Goal: Task Accomplishment & Management: Complete application form

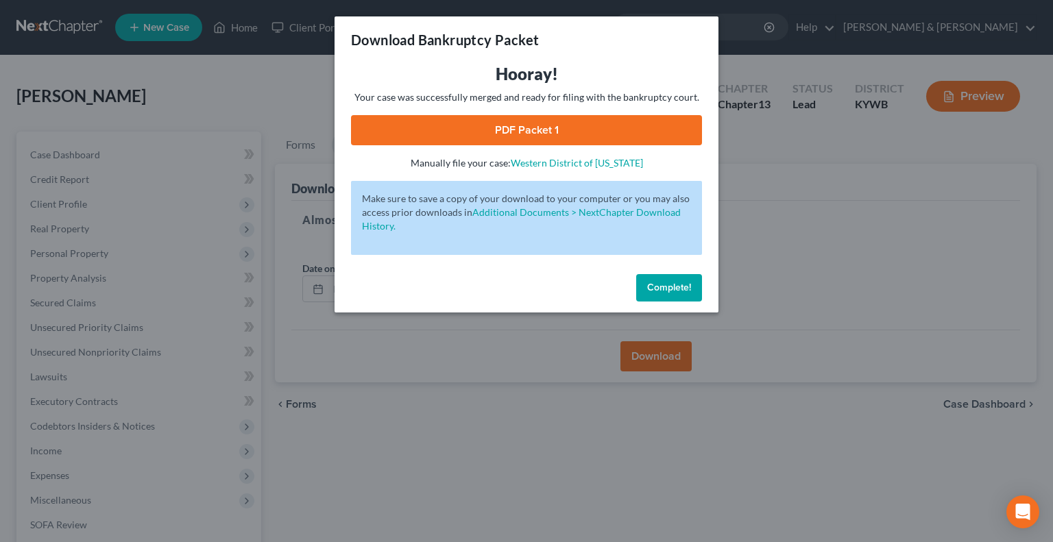
drag, startPoint x: 663, startPoint y: 289, endPoint x: 648, endPoint y: 280, distance: 17.9
click at [662, 289] on span "Complete!" at bounding box center [669, 288] width 44 height 12
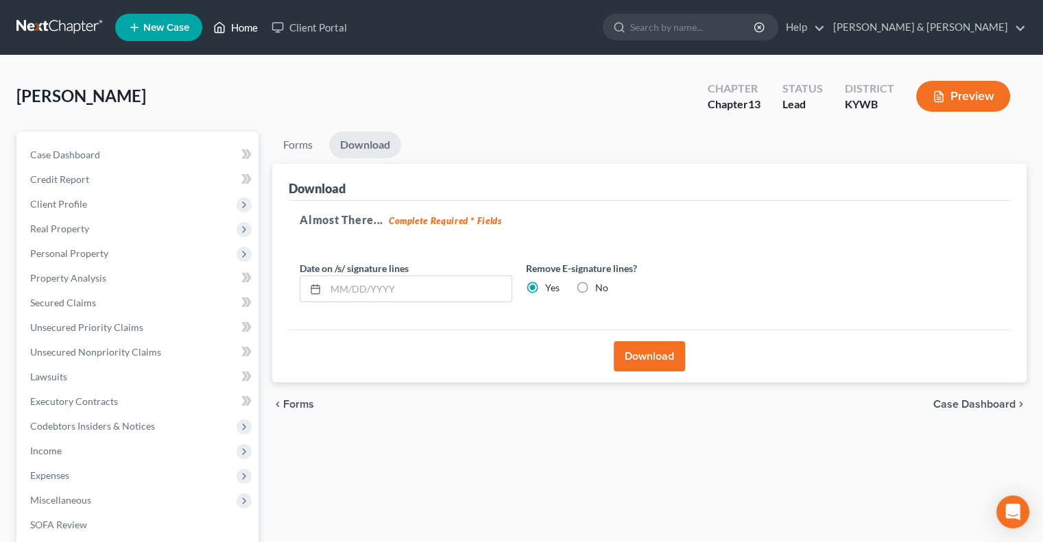
click at [243, 25] on link "Home" at bounding box center [235, 27] width 58 height 25
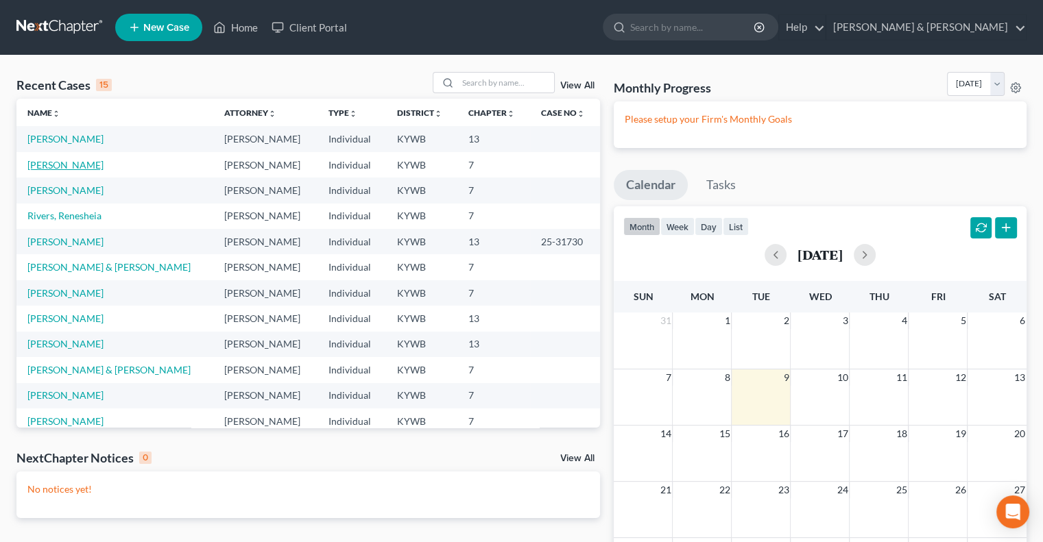
click at [77, 164] on link "[PERSON_NAME]" at bounding box center [65, 165] width 76 height 12
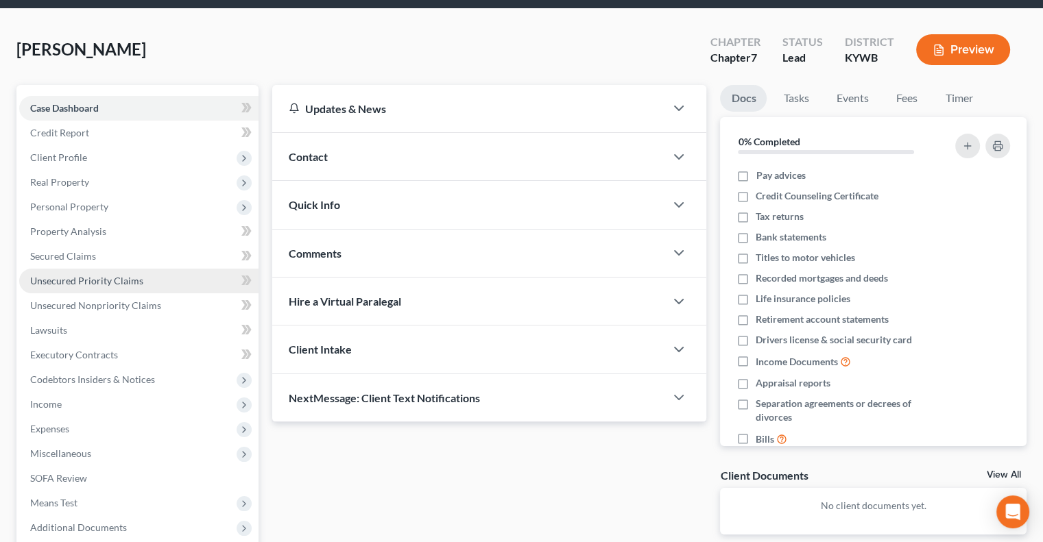
scroll to position [185, 0]
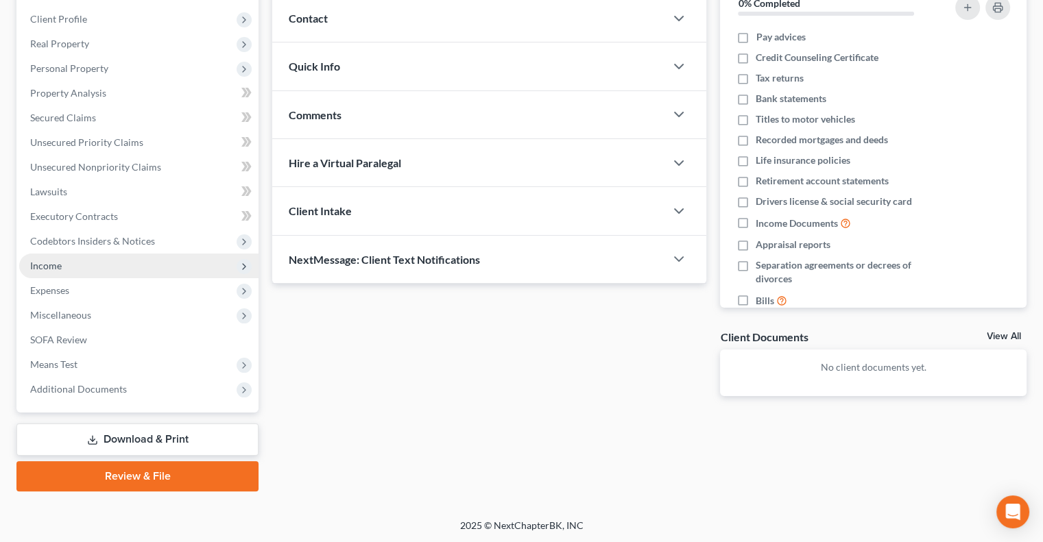
click at [57, 263] on span "Income" at bounding box center [46, 266] width 32 height 12
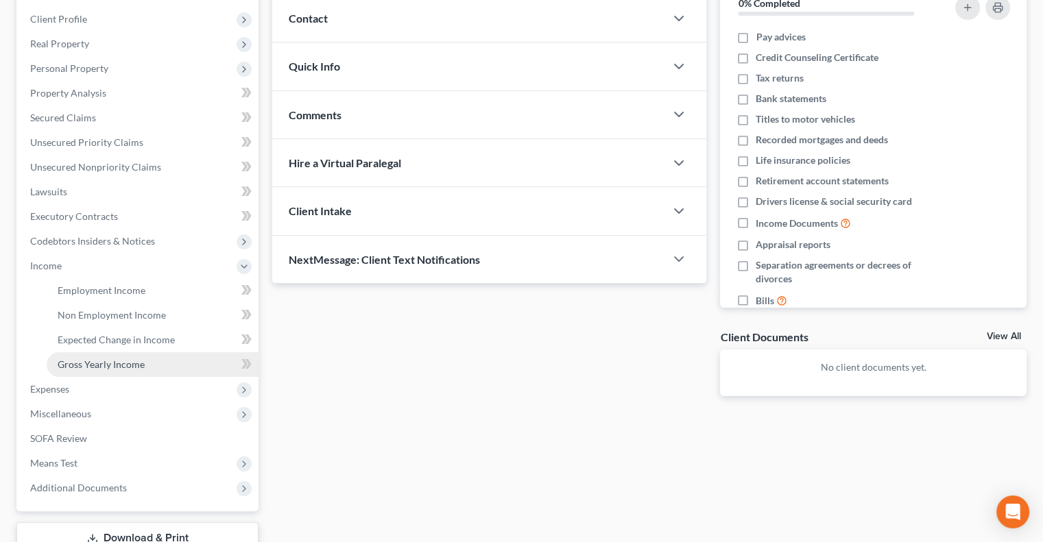
click at [104, 368] on span "Gross Yearly Income" at bounding box center [101, 365] width 87 height 12
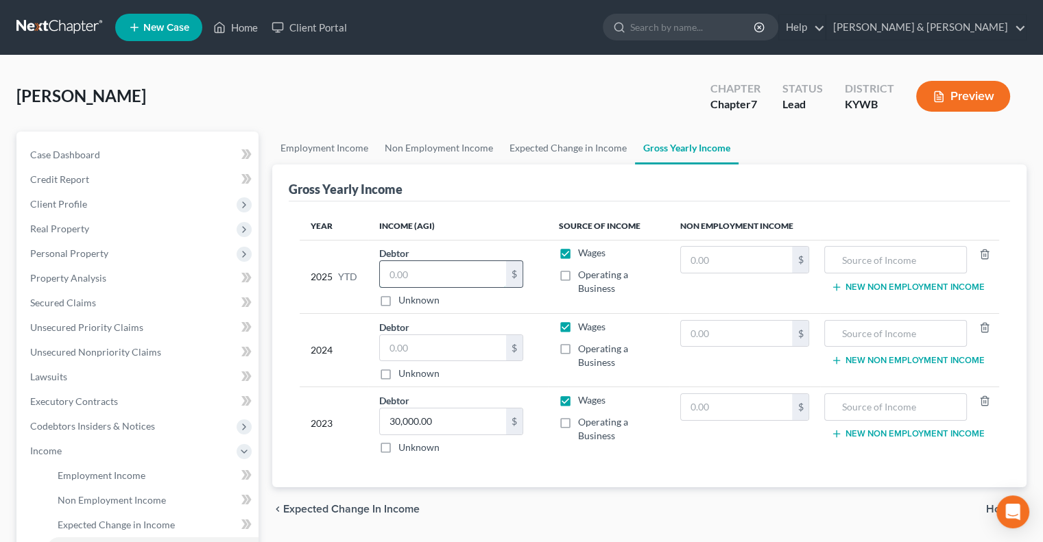
click at [442, 279] on input "text" at bounding box center [443, 274] width 126 height 26
type input "22,590"
click at [420, 345] on input "text" at bounding box center [443, 348] width 126 height 26
type input "36,000"
click at [455, 430] on input "30,000.00" at bounding box center [443, 422] width 126 height 26
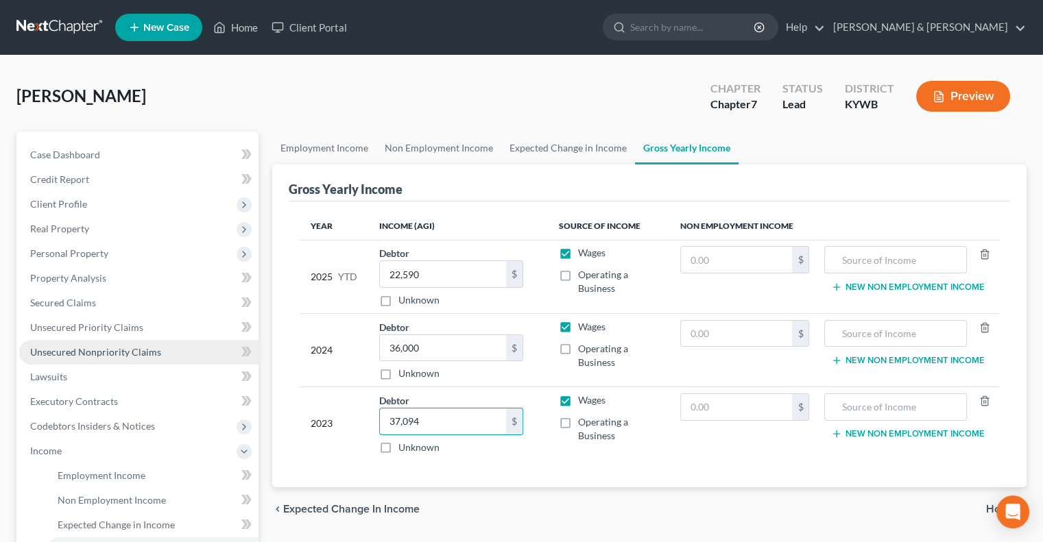
type input "37,094"
click at [74, 354] on span "Unsecured Nonpriority Claims" at bounding box center [95, 352] width 131 height 12
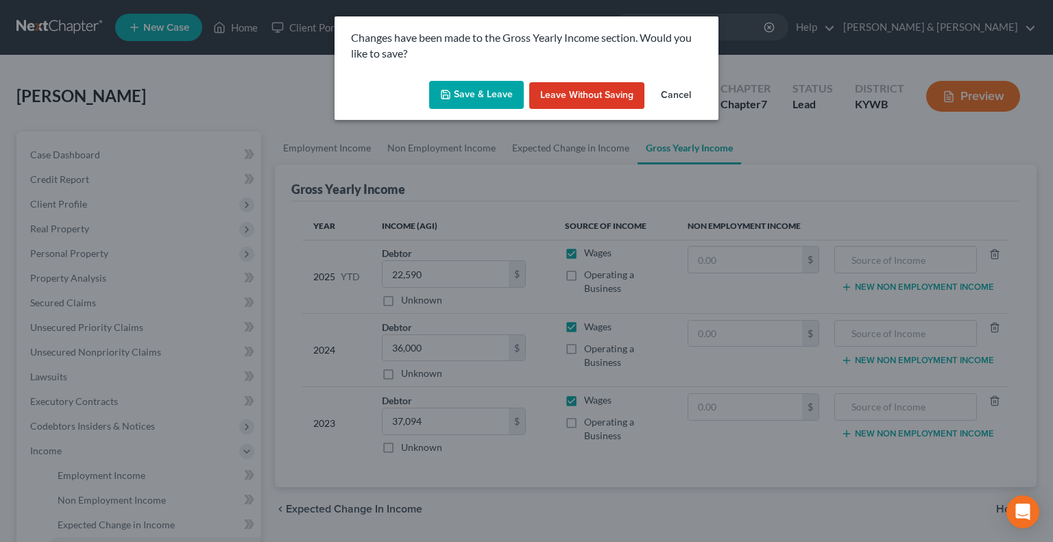
click at [472, 95] on button "Save & Leave" at bounding box center [476, 95] width 95 height 29
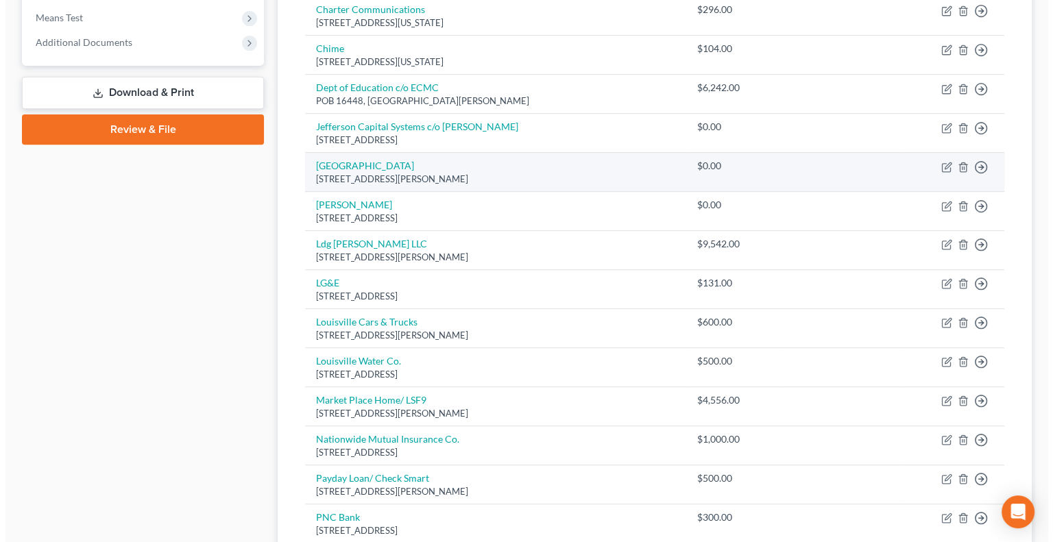
scroll to position [549, 0]
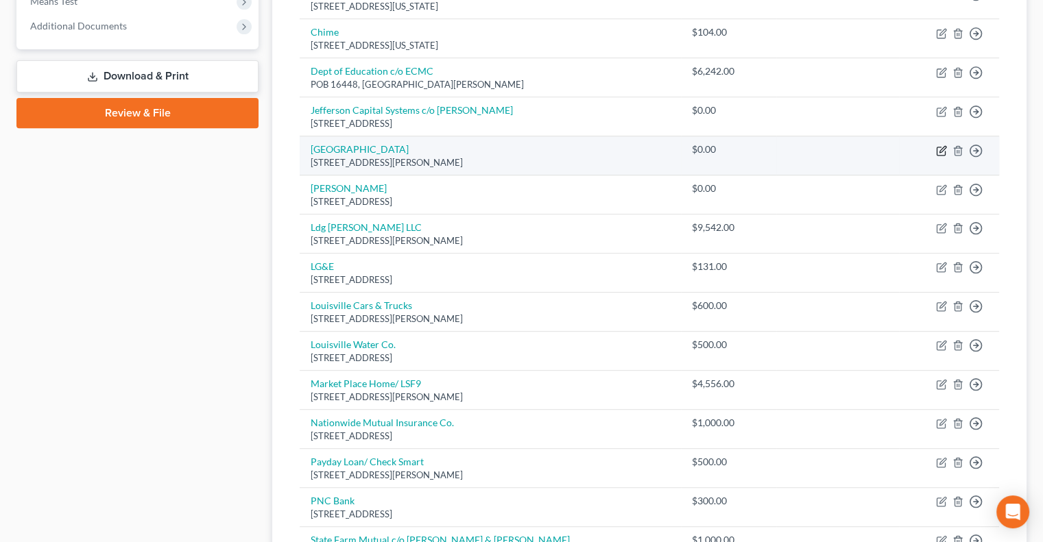
click at [940, 150] on icon "button" at bounding box center [943, 149] width 6 height 6
select select "18"
select select "14"
select select "0"
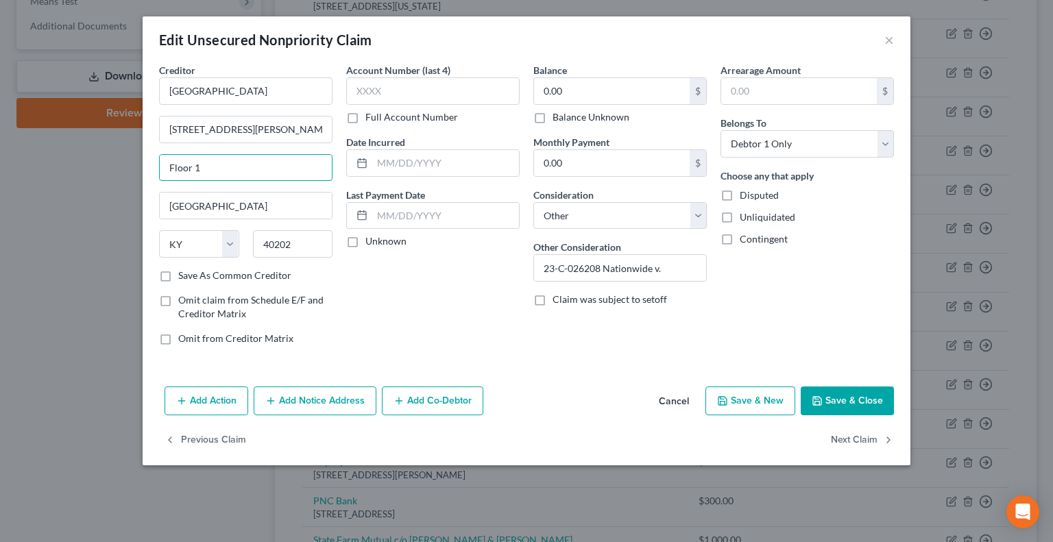
drag, startPoint x: 198, startPoint y: 169, endPoint x: 119, endPoint y: 182, distance: 79.8
click at [119, 182] on div "Edit Unsecured Nonpriority Claim × Creditor * [GEOGRAPHIC_DATA] [STREET_ADDRESS…" at bounding box center [526, 271] width 1053 height 542
click at [311, 88] on input "[GEOGRAPHIC_DATA]" at bounding box center [246, 90] width 174 height 27
type input "[GEOGRAPHIC_DATA]- #23-CI-026208"
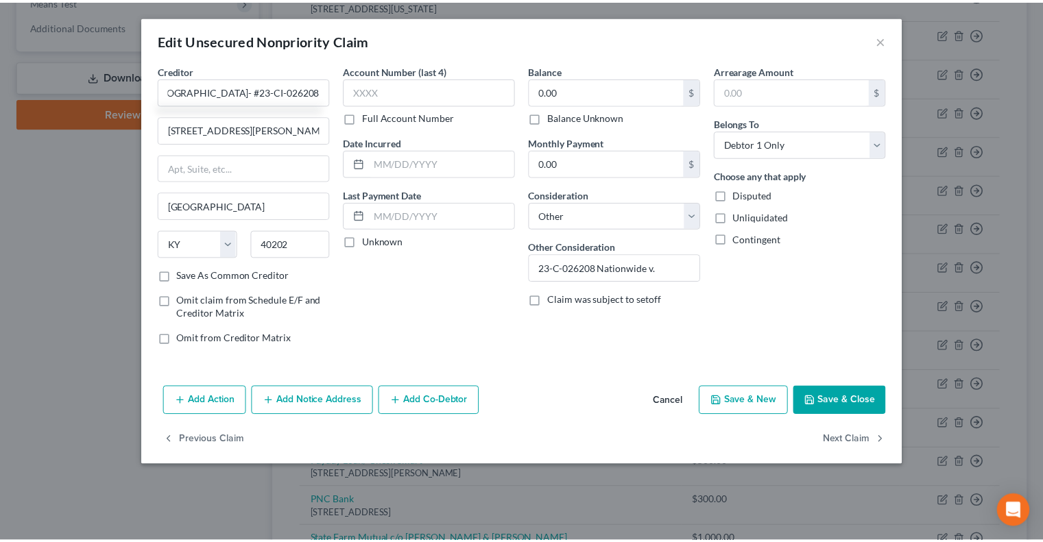
scroll to position [0, 0]
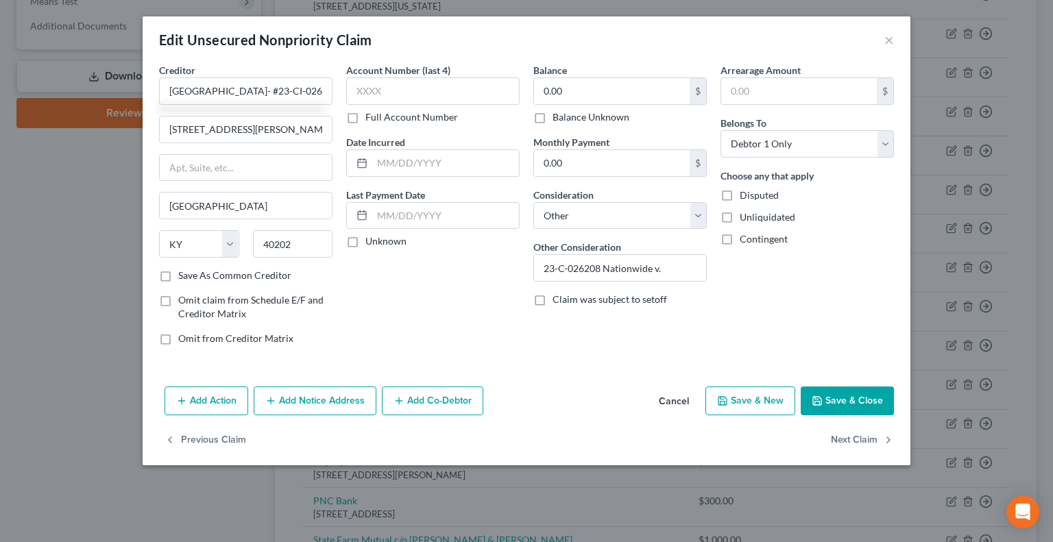
click at [832, 399] on button "Save & Close" at bounding box center [847, 401] width 93 height 29
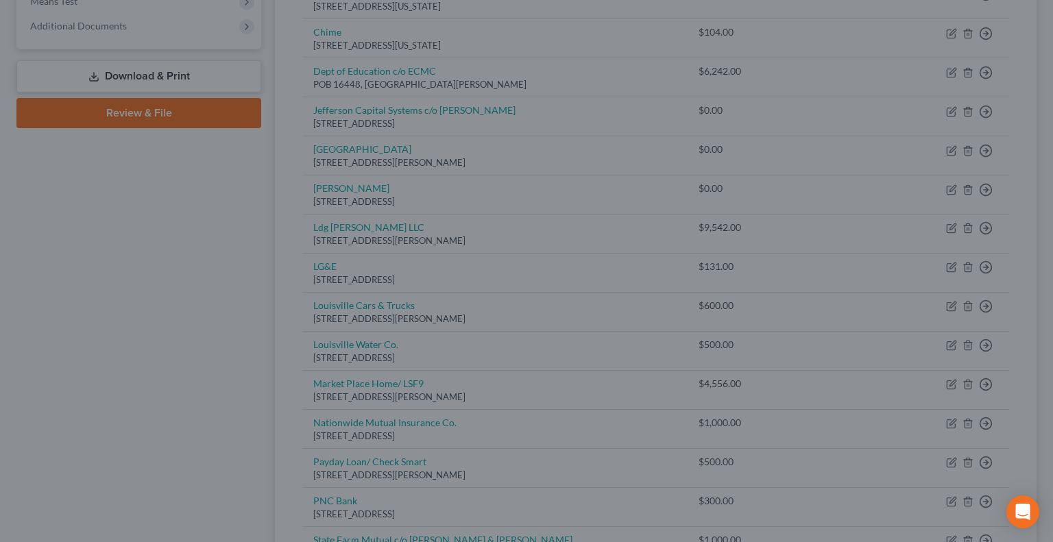
type input "0"
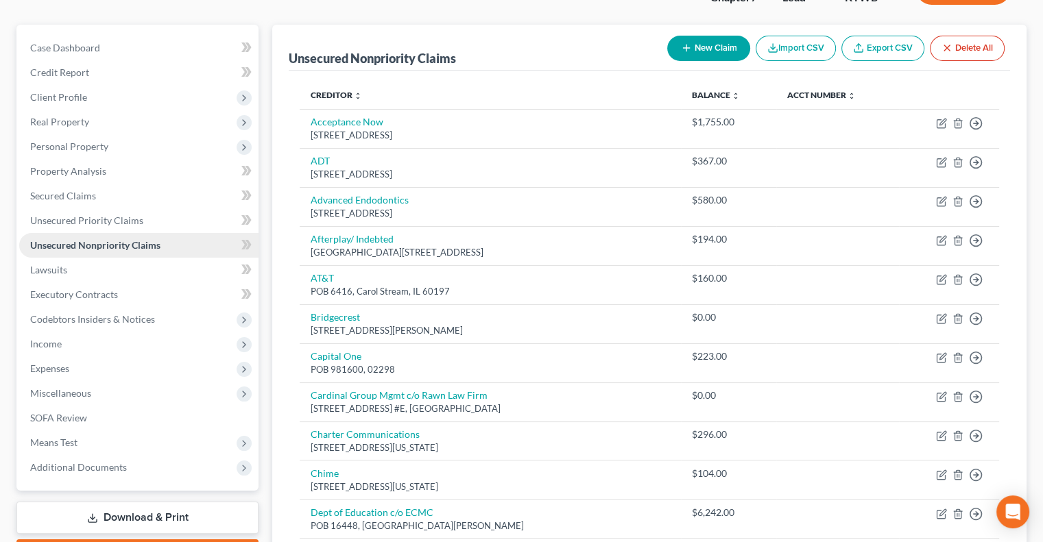
scroll to position [137, 0]
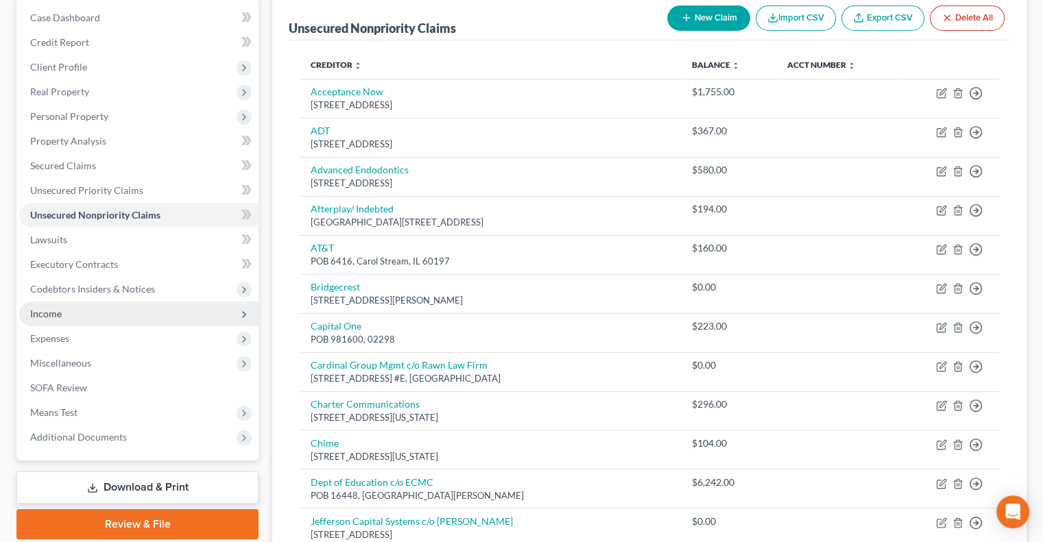
click at [63, 315] on span "Income" at bounding box center [138, 314] width 239 height 25
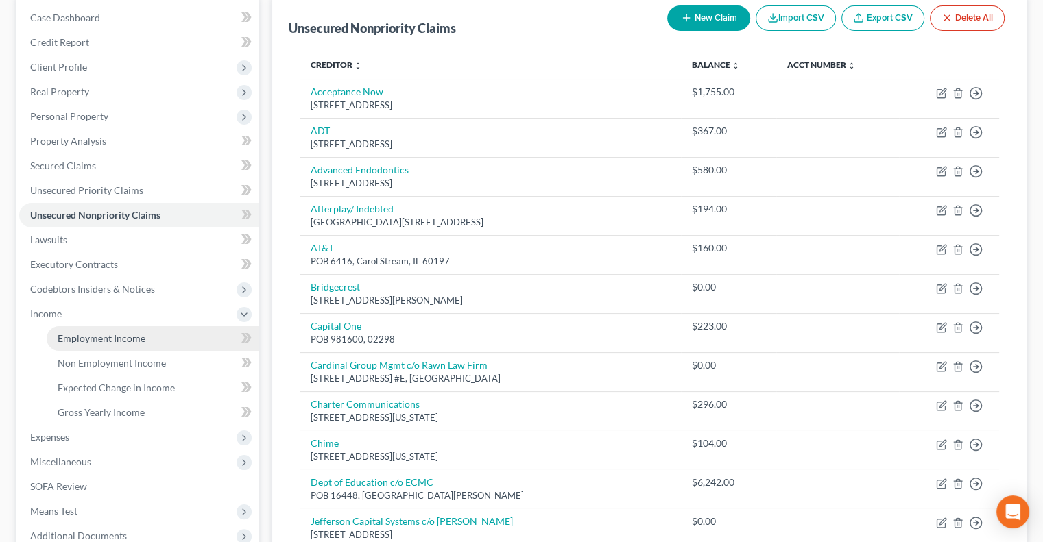
click at [125, 335] on span "Employment Income" at bounding box center [102, 339] width 88 height 12
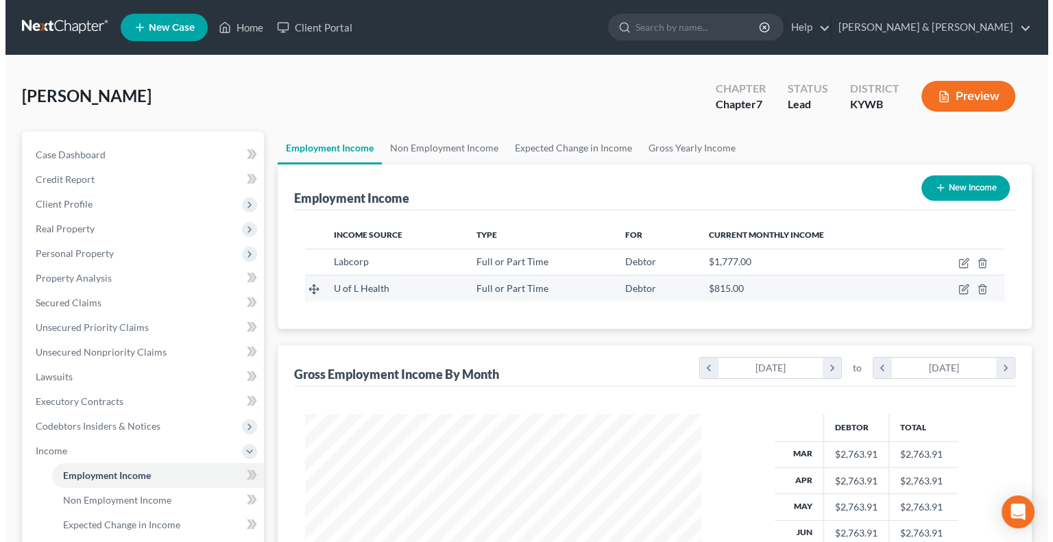
scroll to position [244, 423]
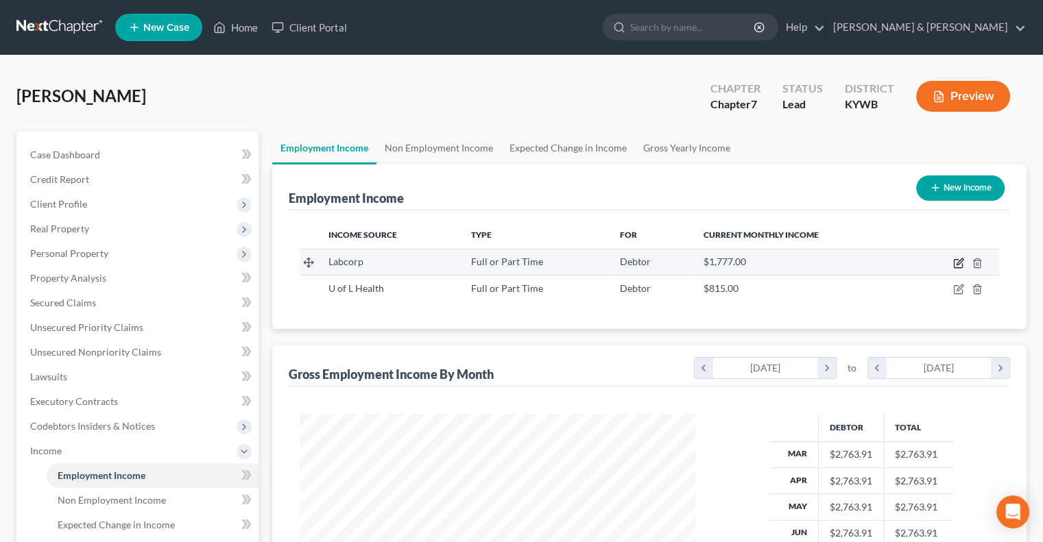
click at [960, 265] on icon "button" at bounding box center [958, 263] width 11 height 11
select select "0"
select select "18"
select select "0"
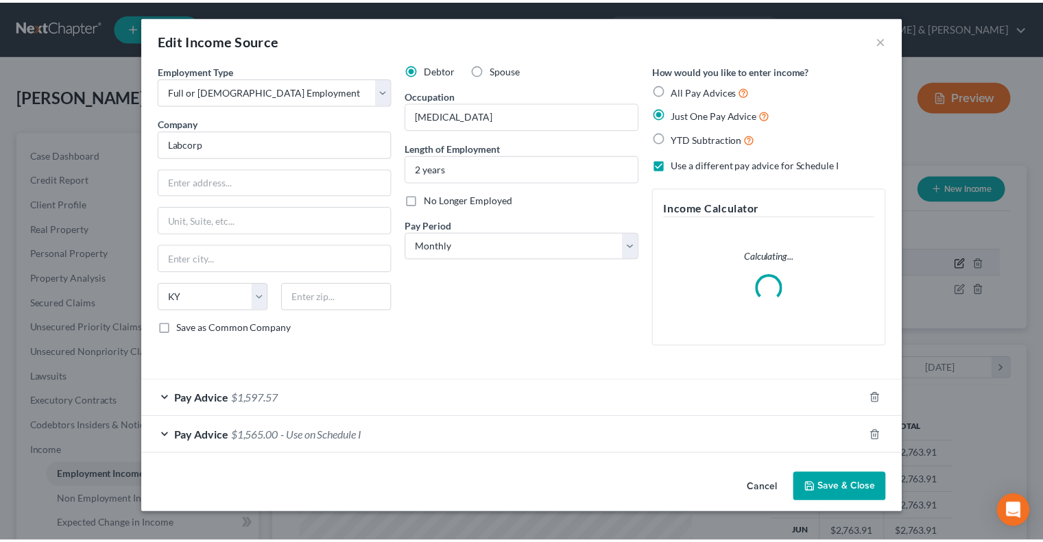
scroll to position [244, 428]
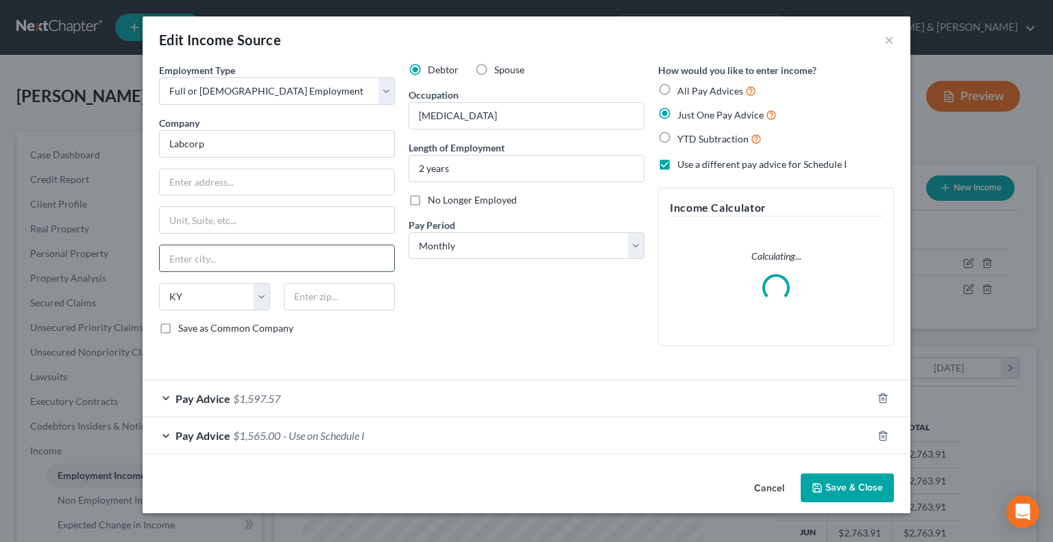
click at [274, 259] on input "text" at bounding box center [277, 259] width 235 height 26
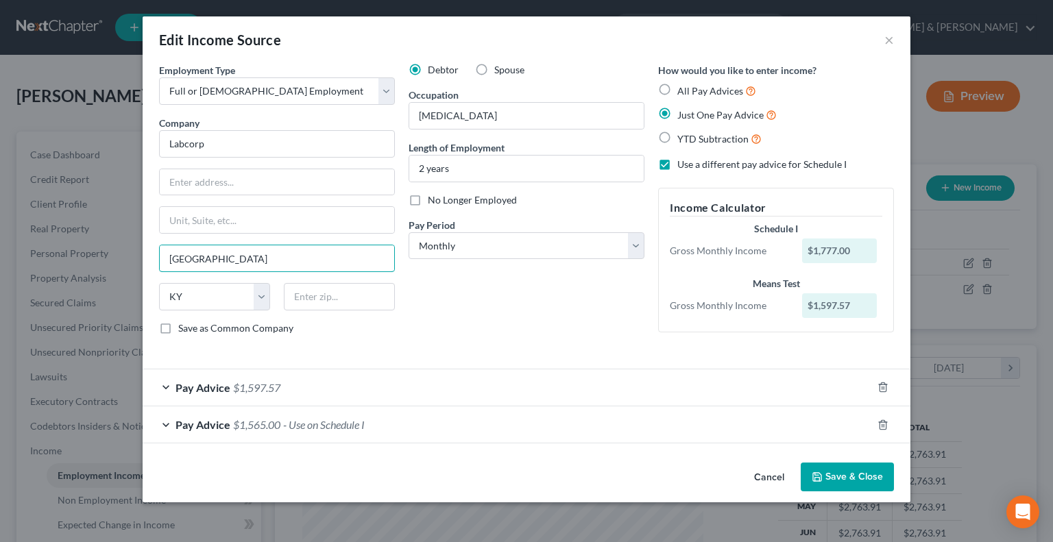
type input "[GEOGRAPHIC_DATA]"
click at [867, 477] on button "Save & Close" at bounding box center [847, 477] width 93 height 29
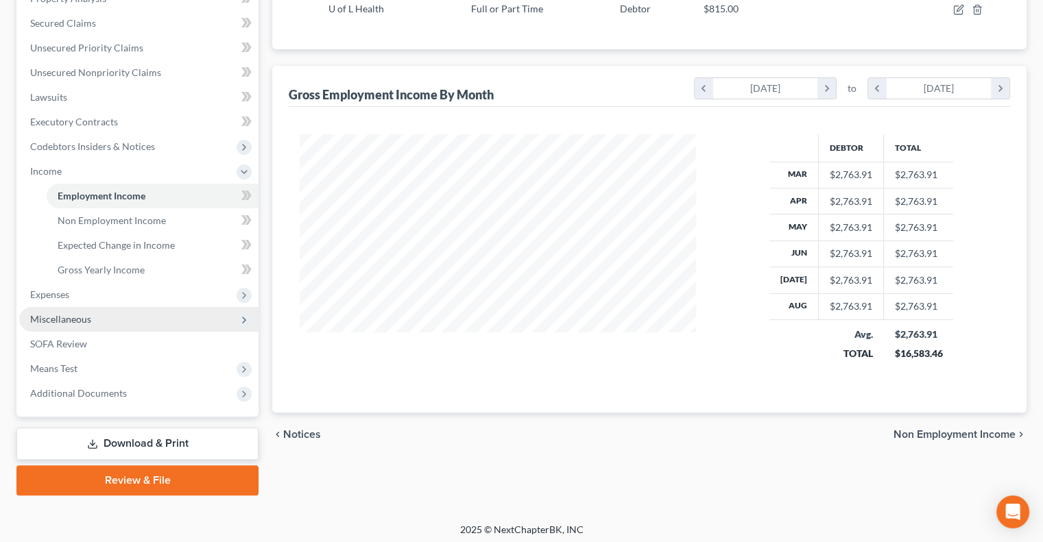
scroll to position [284, 0]
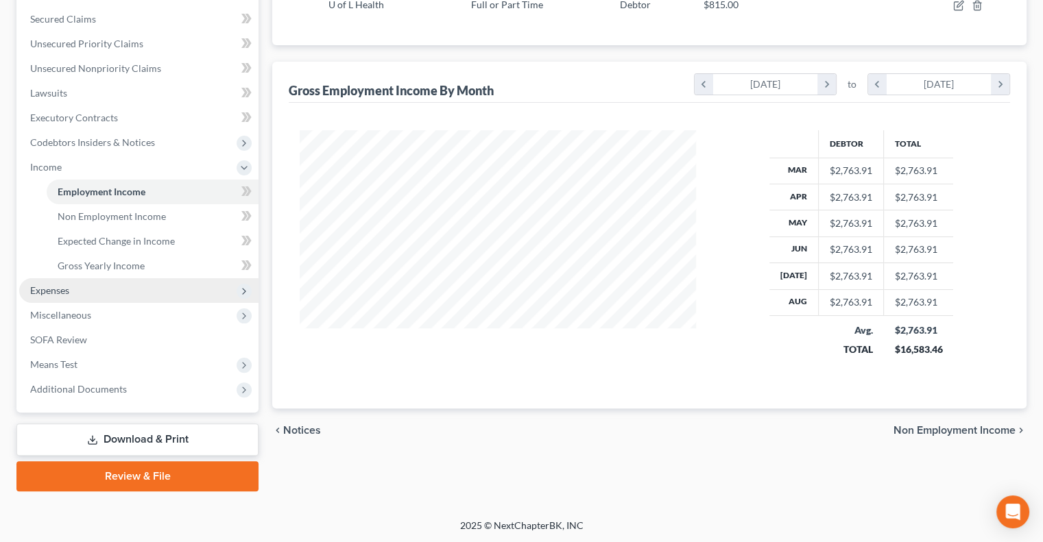
click at [80, 289] on span "Expenses" at bounding box center [138, 290] width 239 height 25
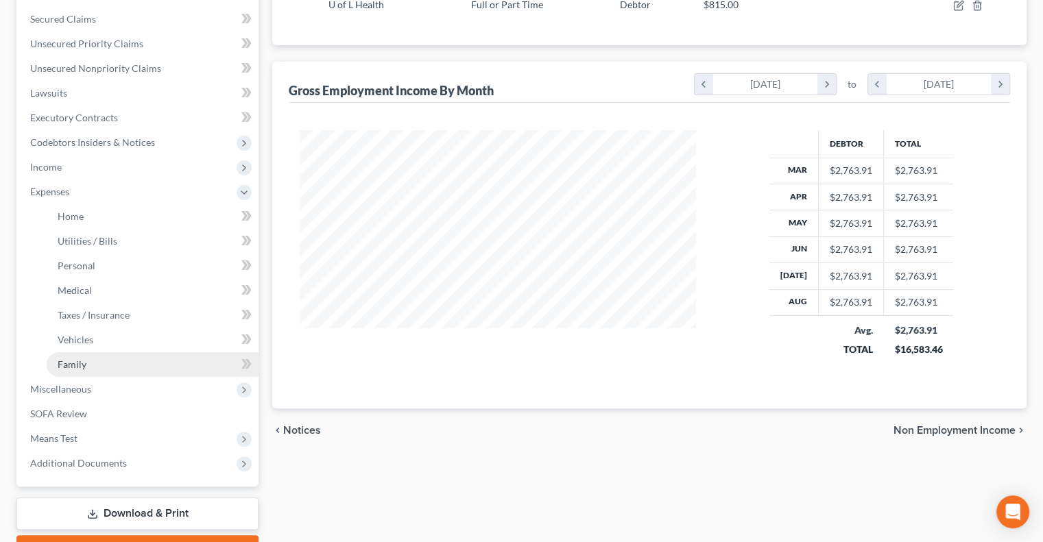
click at [88, 364] on link "Family" at bounding box center [153, 364] width 212 height 25
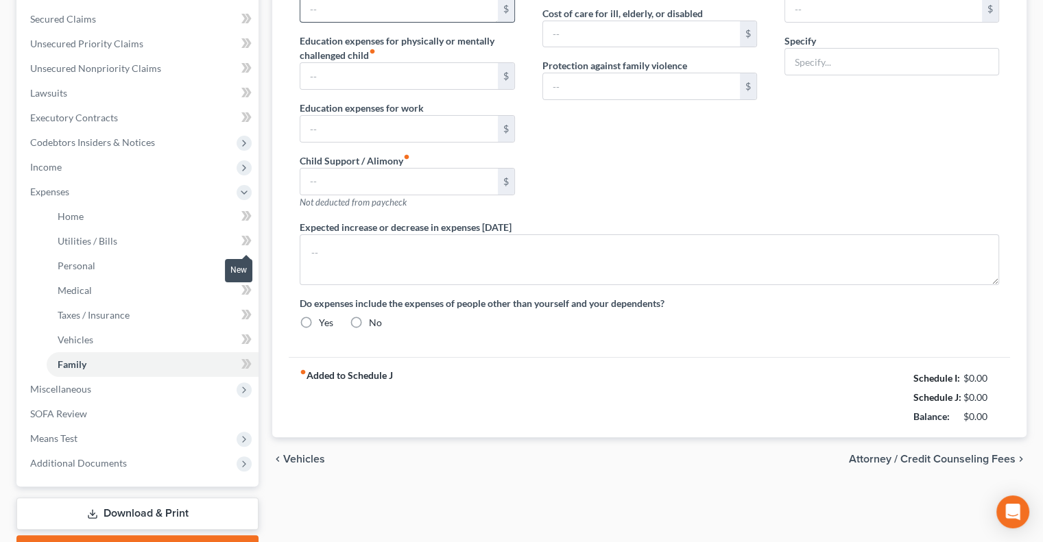
type input "0.00"
type input "40.00"
type input "0.00"
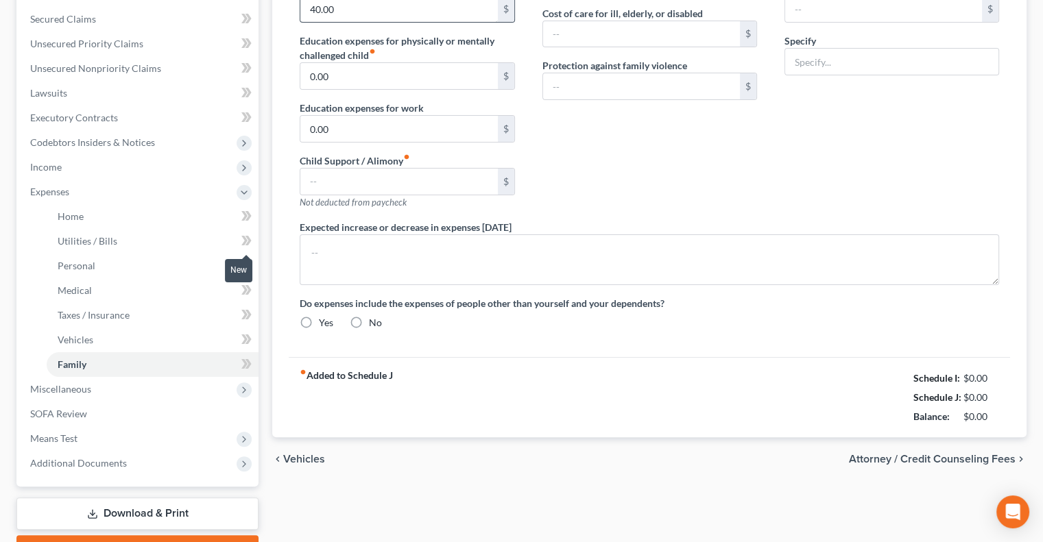
type input "0.00"
type input "5.00"
type input "150.00"
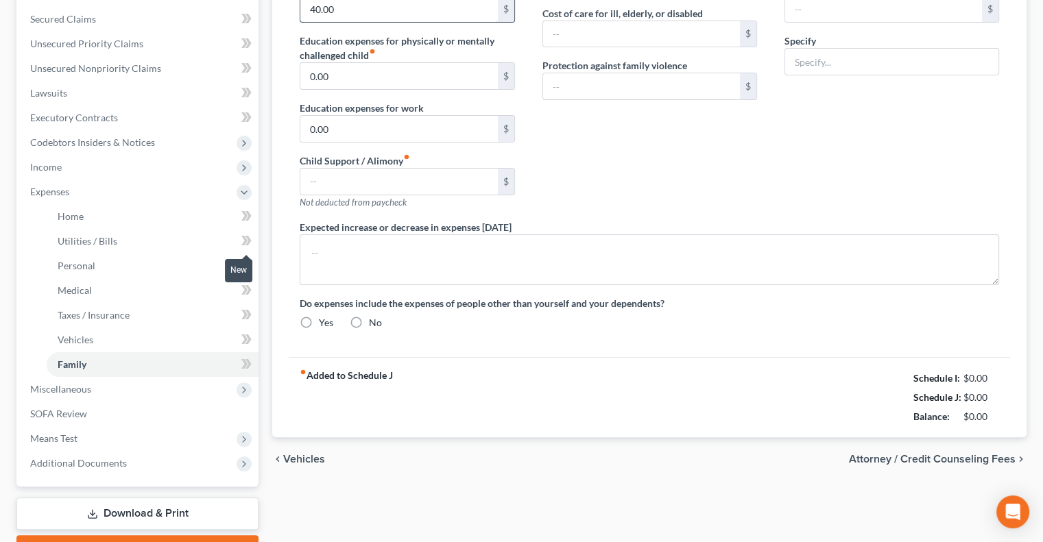
type input "Storage"
type textarea "[PERSON_NAME] was evicted, temporarily living w/ her parents."
radio input "true"
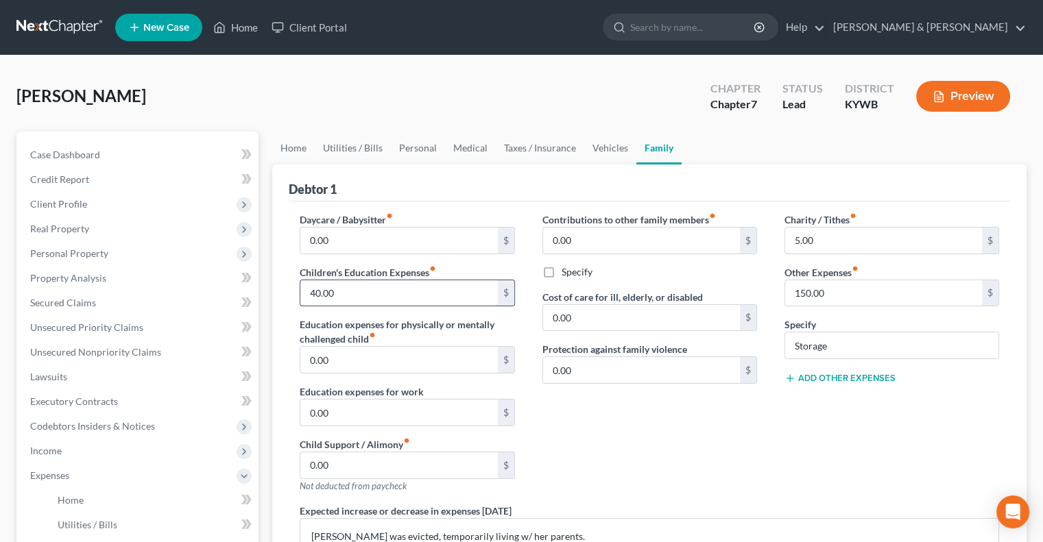
click at [349, 291] on input "40.00" at bounding box center [398, 293] width 197 height 26
type input "45"
click at [421, 147] on link "Personal" at bounding box center [418, 148] width 54 height 33
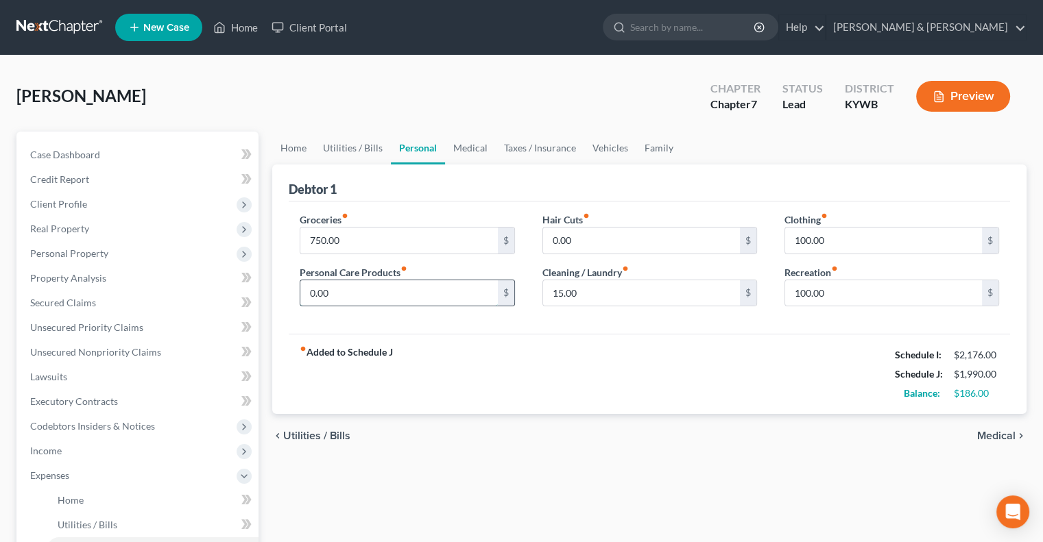
click at [325, 289] on input "0.00" at bounding box center [398, 293] width 197 height 26
type input "40"
click at [531, 148] on link "Taxes / Insurance" at bounding box center [540, 148] width 88 height 33
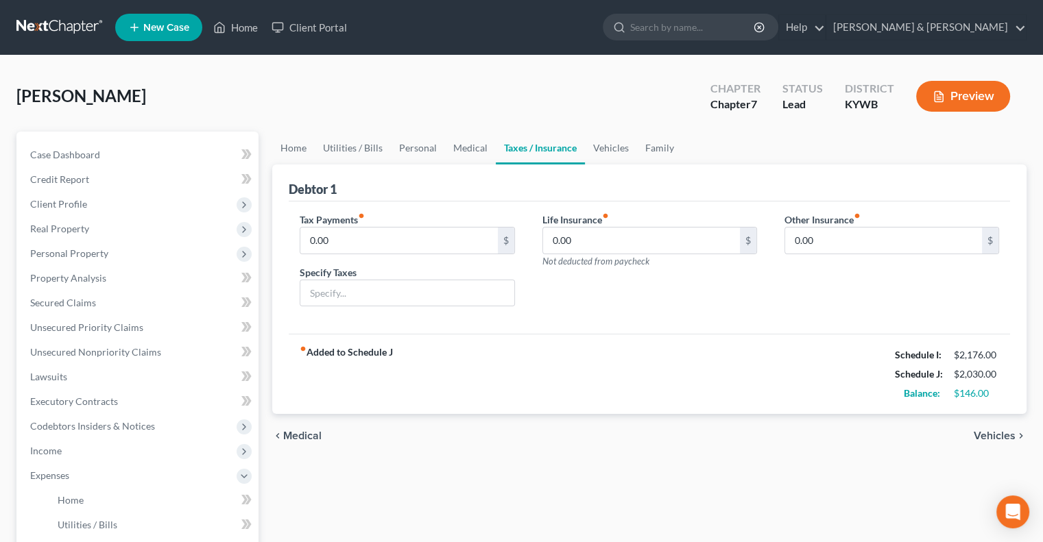
click at [592, 257] on span "Not deducted from paycheck" at bounding box center [595, 261] width 107 height 11
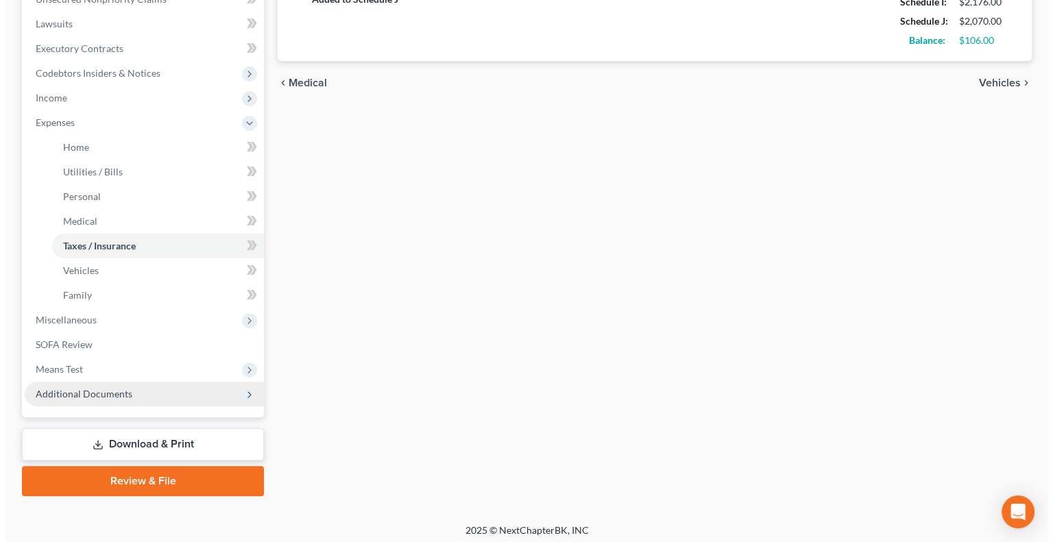
scroll to position [358, 0]
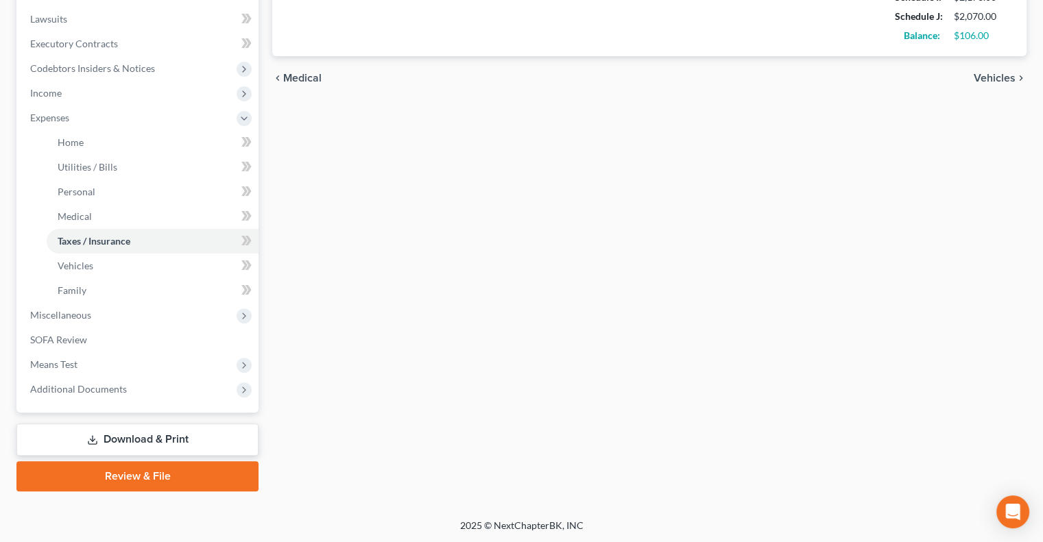
type input "40.00"
click at [145, 435] on link "Download & Print" at bounding box center [137, 440] width 242 height 32
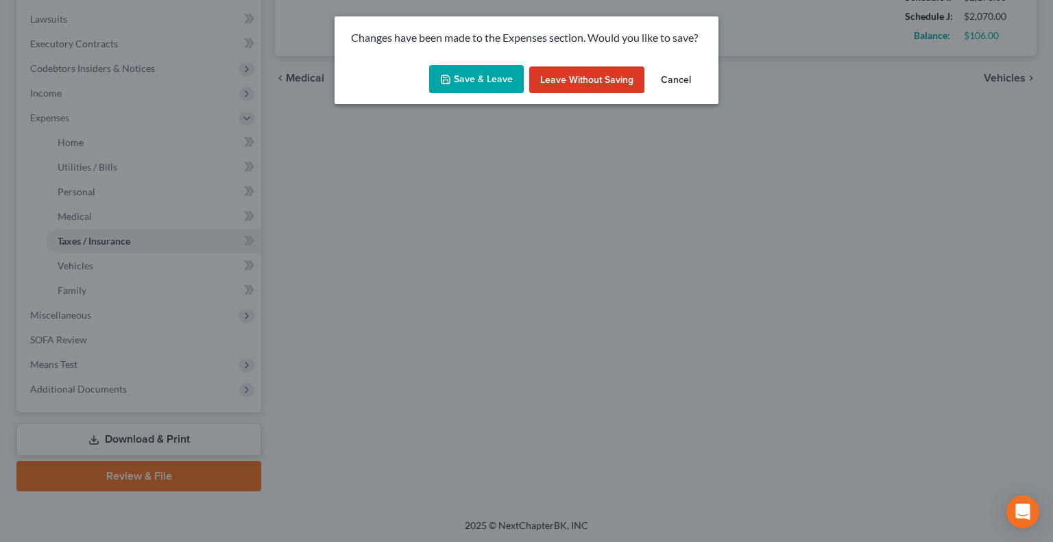
click at [483, 76] on button "Save & Leave" at bounding box center [476, 79] width 95 height 29
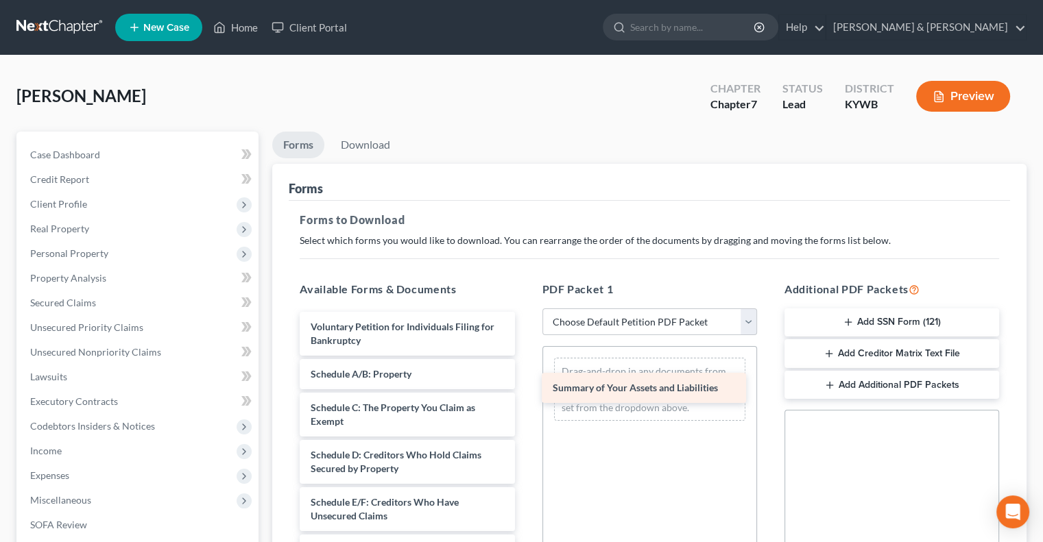
drag, startPoint x: 435, startPoint y: 367, endPoint x: 678, endPoint y: 381, distance: 243.2
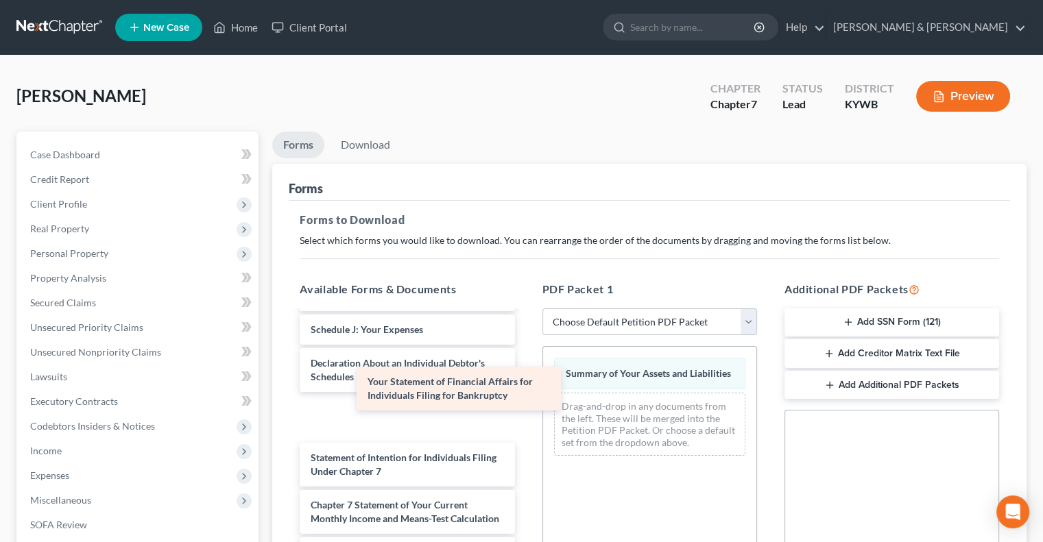
scroll to position [300, 0]
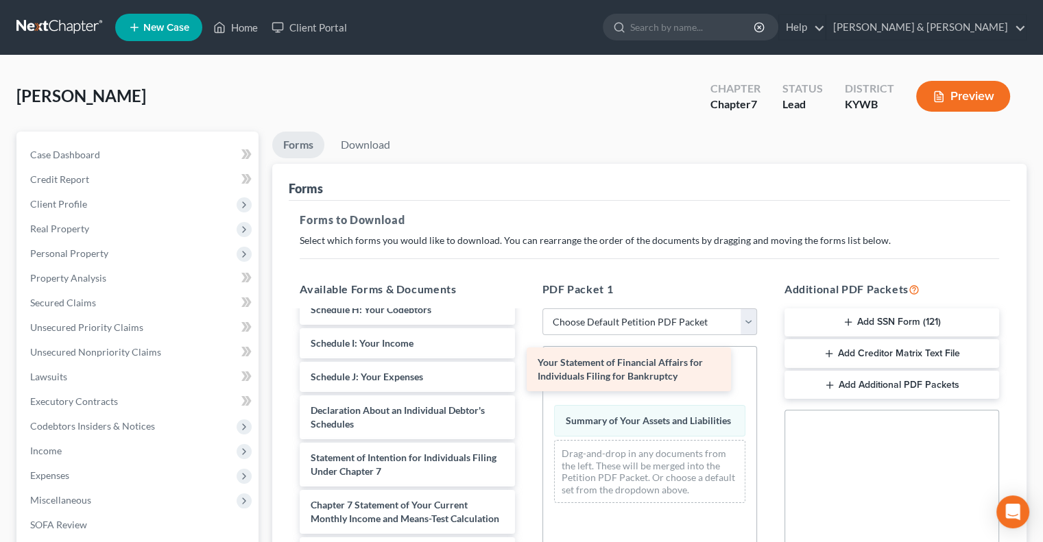
drag, startPoint x: 400, startPoint y: 402, endPoint x: 627, endPoint y: 370, distance: 229.3
click at [525, 370] on div "Your Statement of Financial Affairs for Individuals Filing for Bankruptcy Volun…" at bounding box center [407, 354] width 237 height 658
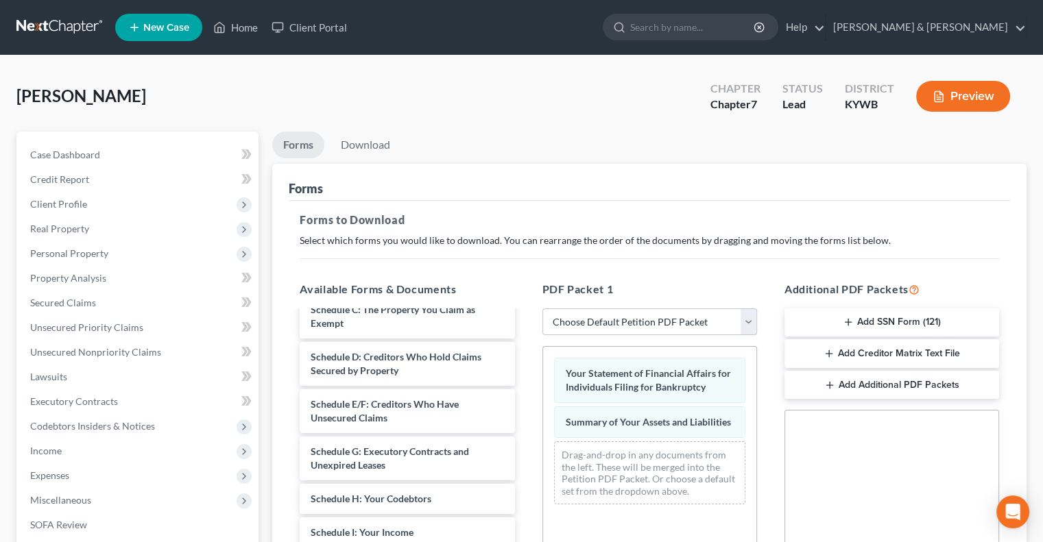
scroll to position [95, 0]
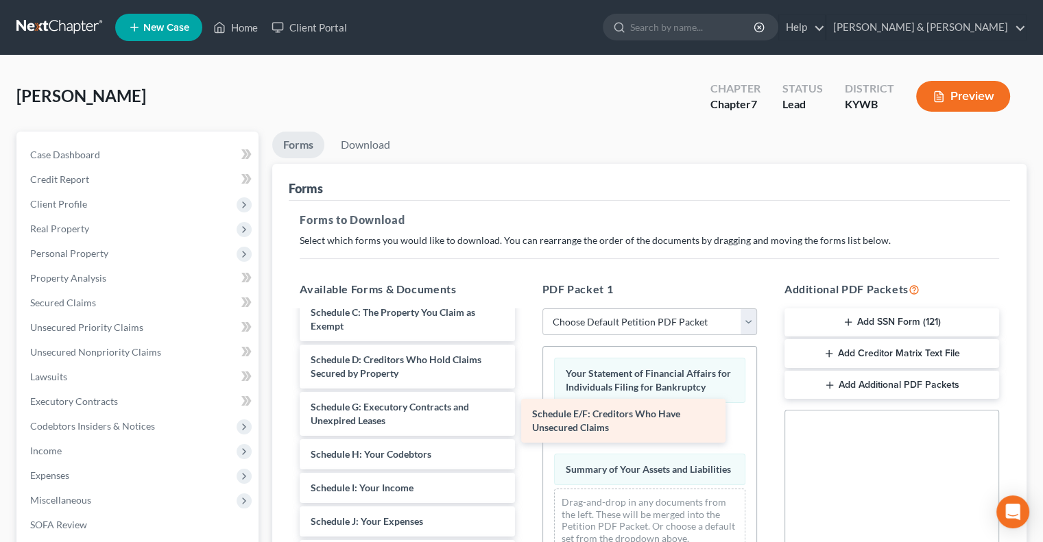
drag, startPoint x: 426, startPoint y: 409, endPoint x: 647, endPoint y: 418, distance: 221.7
click at [525, 418] on div "Schedule E/F: Creditors Who Have Unsecured Claims Voluntary Petition for Indivi…" at bounding box center [407, 522] width 237 height 610
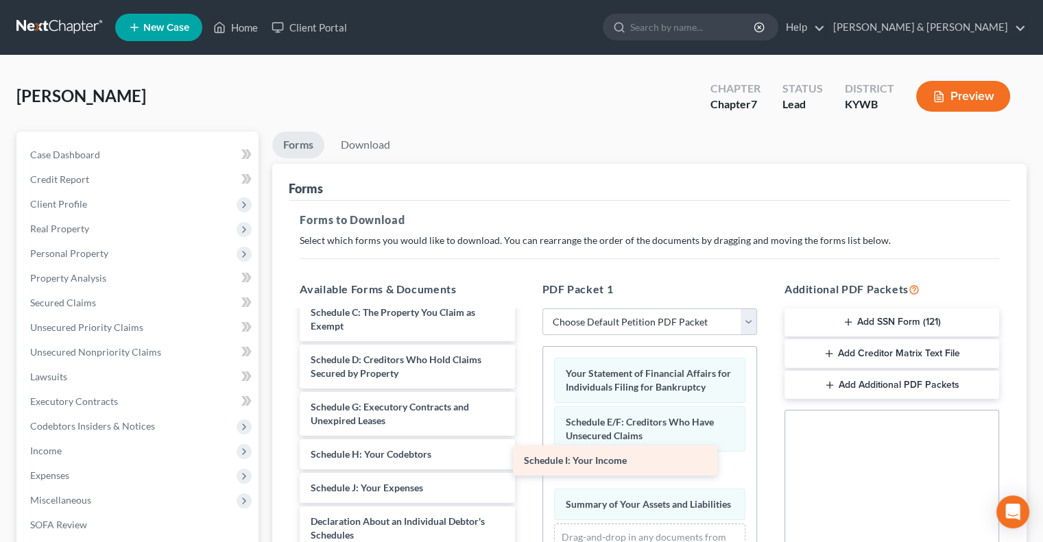
drag, startPoint x: 439, startPoint y: 485, endPoint x: 636, endPoint y: 464, distance: 198.7
click at [525, 460] on div "Schedule I: Your Income Voluntary Petition for Individuals Filing for Bankruptc…" at bounding box center [407, 505] width 237 height 577
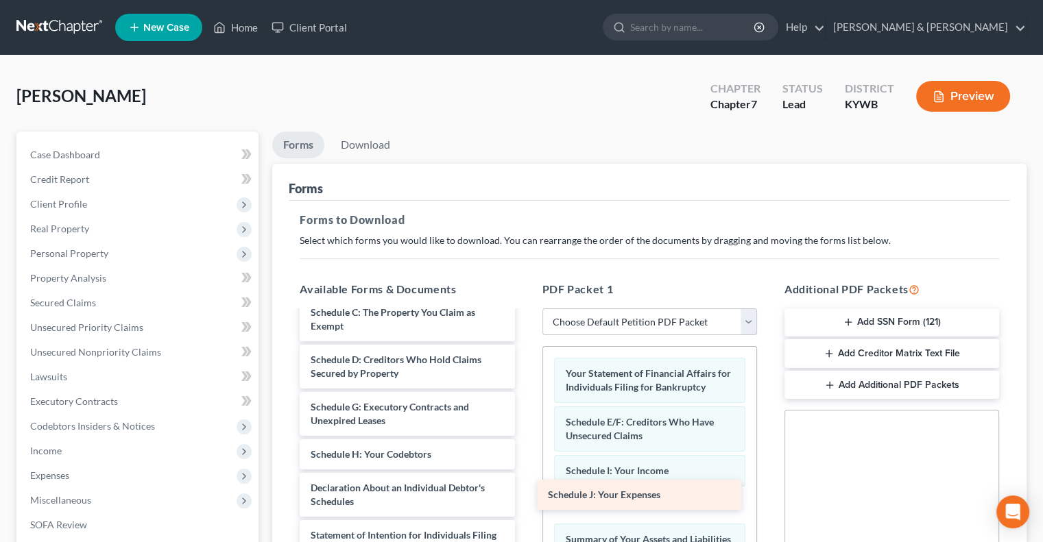
drag, startPoint x: 440, startPoint y: 488, endPoint x: 678, endPoint y: 497, distance: 238.1
click at [525, 497] on div "Schedule J: Your Expenses Voluntary Petition for Individuals Filing for Bankrup…" at bounding box center [407, 488] width 237 height 543
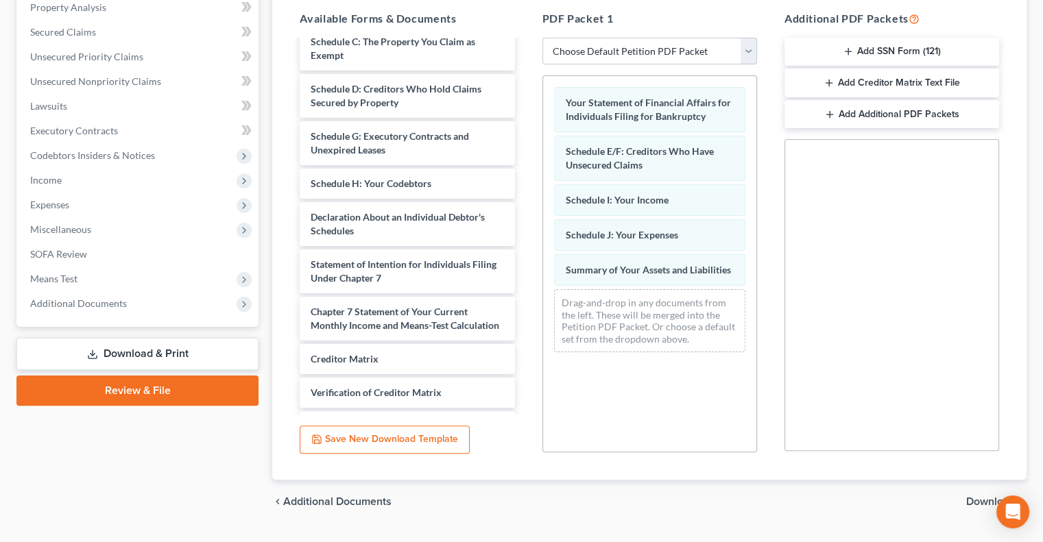
scroll to position [274, 0]
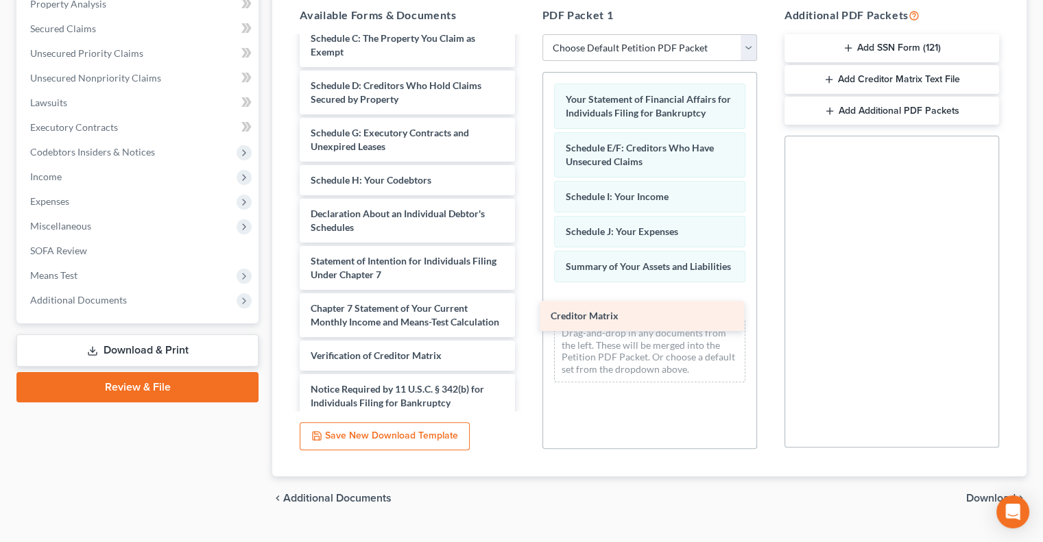
drag, startPoint x: 429, startPoint y: 366, endPoint x: 667, endPoint y: 313, distance: 243.9
click at [525, 313] on div "Creditor Matrix Voluntary Petition for Individuals Filing for Bankruptcy Schedu…" at bounding box center [407, 197] width 237 height 510
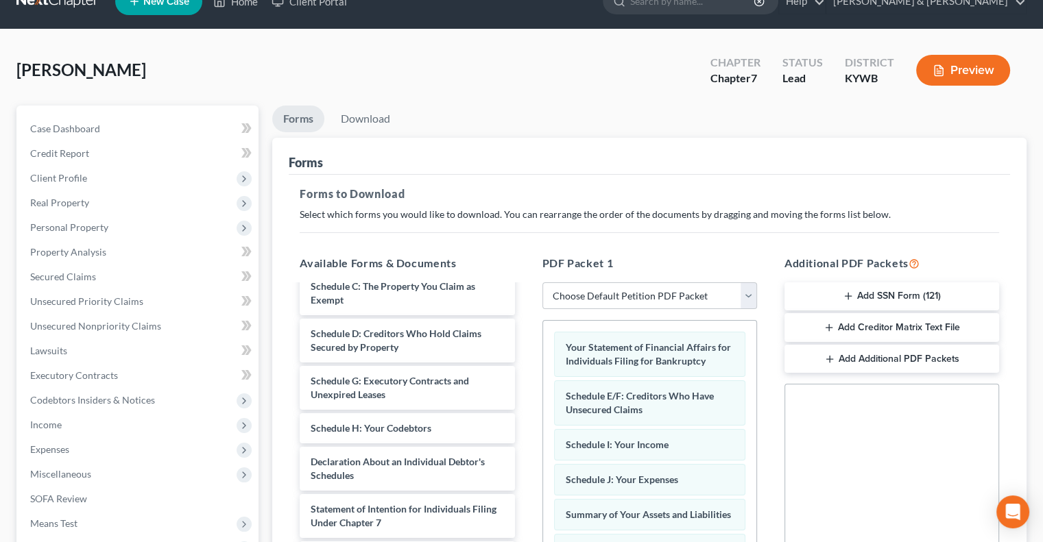
scroll to position [0, 0]
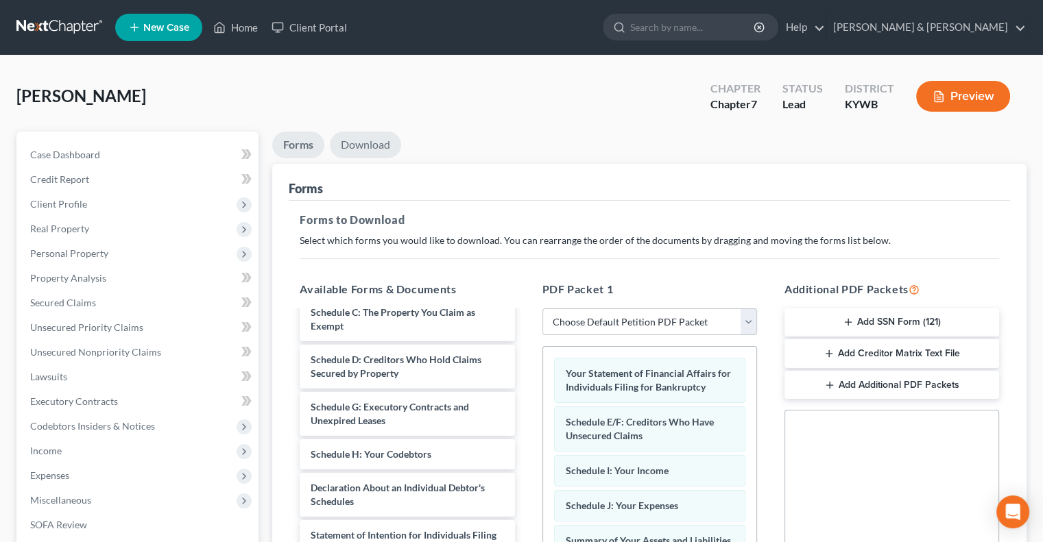
click at [362, 142] on link "Download" at bounding box center [365, 145] width 71 height 27
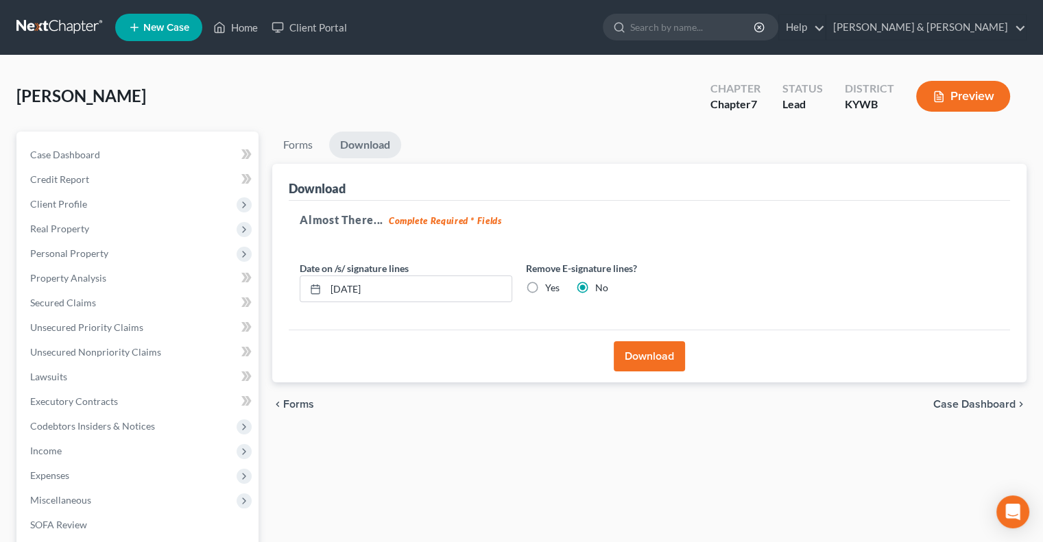
click at [545, 285] on label "Yes" at bounding box center [552, 288] width 14 height 14
click at [551, 285] on input "Yes" at bounding box center [555, 285] width 9 height 9
radio input "true"
radio input "false"
drag, startPoint x: 387, startPoint y: 287, endPoint x: 326, endPoint y: 292, distance: 60.5
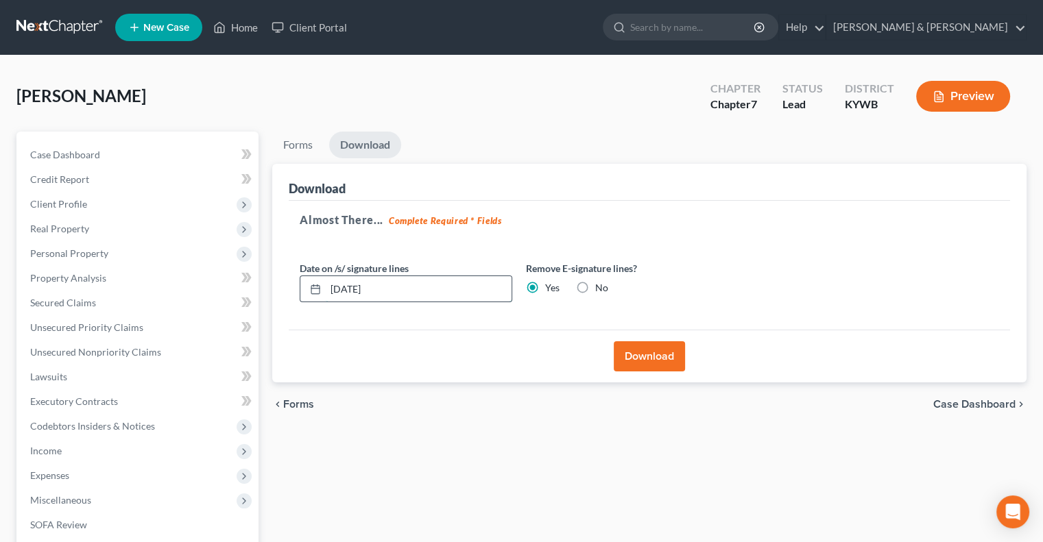
click at [326, 292] on input "[DATE]" at bounding box center [419, 289] width 186 height 26
click at [642, 353] on button "Download" at bounding box center [649, 357] width 71 height 30
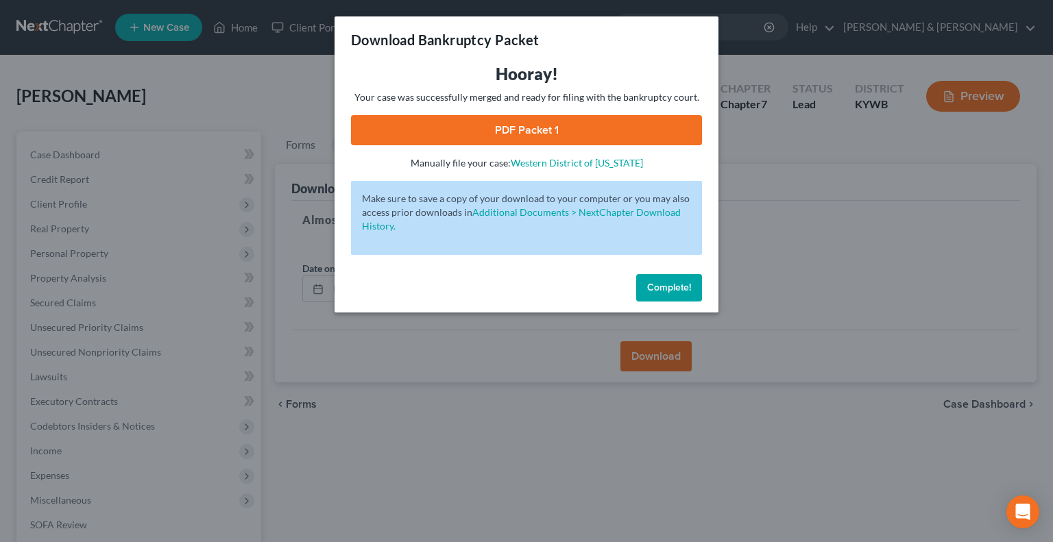
click at [645, 129] on link "PDF Packet 1" at bounding box center [526, 130] width 351 height 30
click at [670, 291] on span "Complete!" at bounding box center [669, 288] width 44 height 12
